Goal: Ask a question

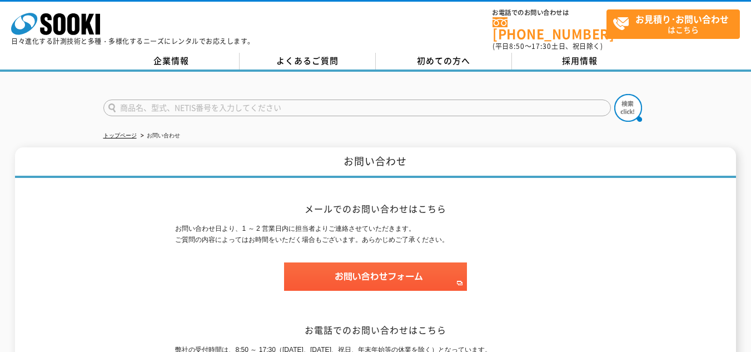
click at [348, 124] on ul "トップページ お問い合わせ" at bounding box center [375, 135] width 544 height 23
click at [337, 111] on form at bounding box center [375, 109] width 544 height 31
click at [337, 110] on form at bounding box center [375, 109] width 544 height 31
click at [331, 83] on div at bounding box center [375, 98] width 751 height 53
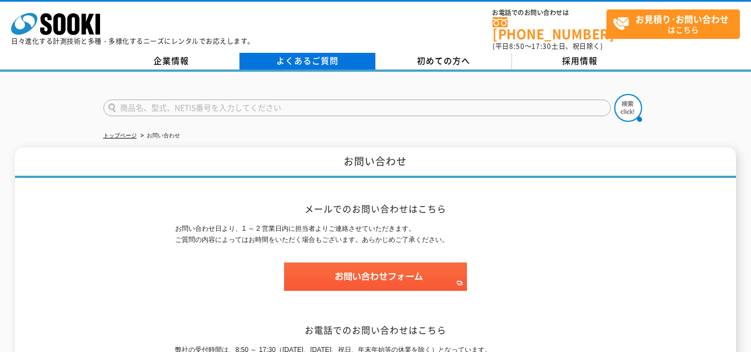
click at [313, 58] on link "よくあるご質問" at bounding box center [307, 61] width 136 height 17
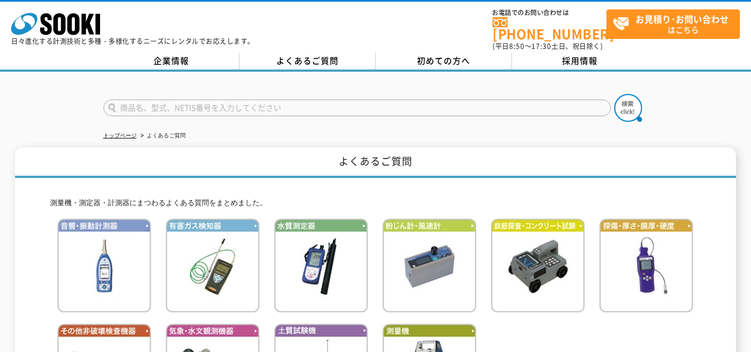
scroll to position [167, 0]
